Goal: Information Seeking & Learning: Learn about a topic

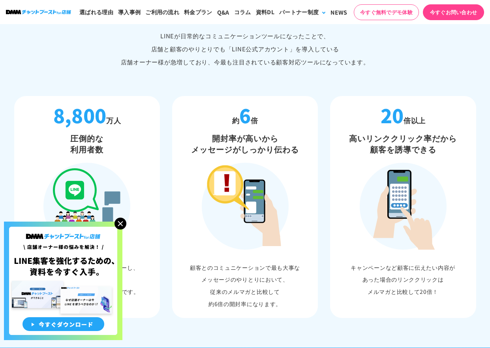
scroll to position [461, 0]
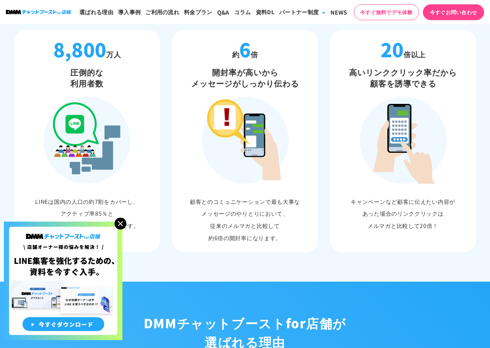
click at [117, 224] on img at bounding box center [120, 224] width 12 height 12
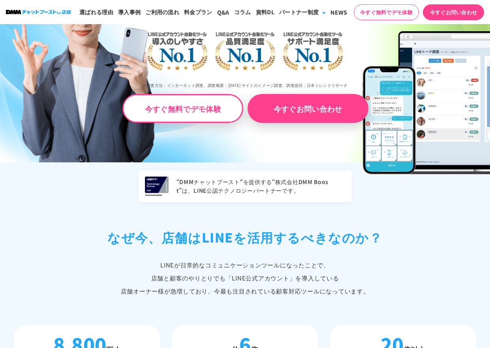
scroll to position [0, 0]
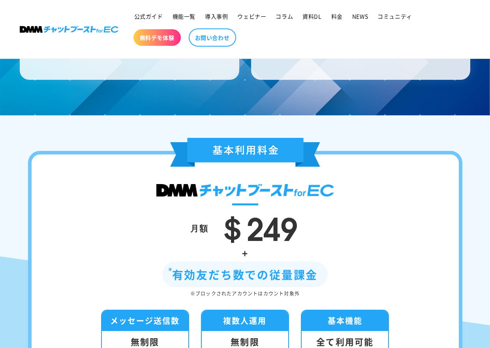
scroll to position [2632, 0]
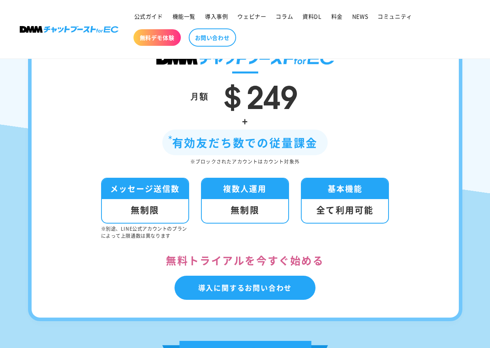
drag, startPoint x: 144, startPoint y: 18, endPoint x: 146, endPoint y: 49, distance: 31.6
click at [144, 18] on span "公式ガイド" at bounding box center [148, 16] width 29 height 7
